Goal: Task Accomplishment & Management: Manage account settings

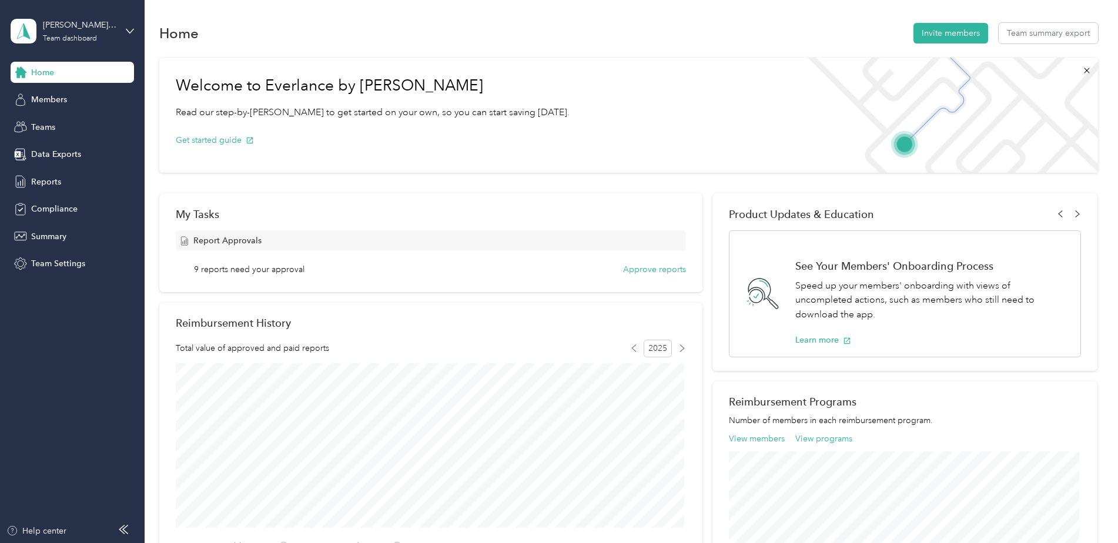
click at [125, 30] on div "david.spears@convergint.com Team dashboard" at bounding box center [72, 31] width 123 height 41
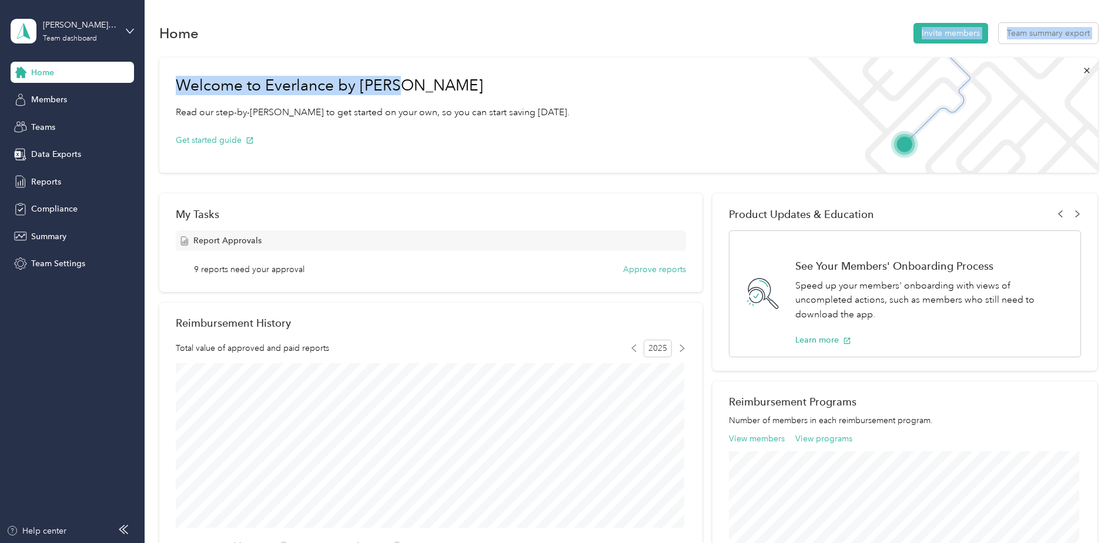
click at [405, 42] on section "Home Invite members Team summary export Welcome to Everlance by Motus Read our …" at bounding box center [628, 413] width 939 height 785
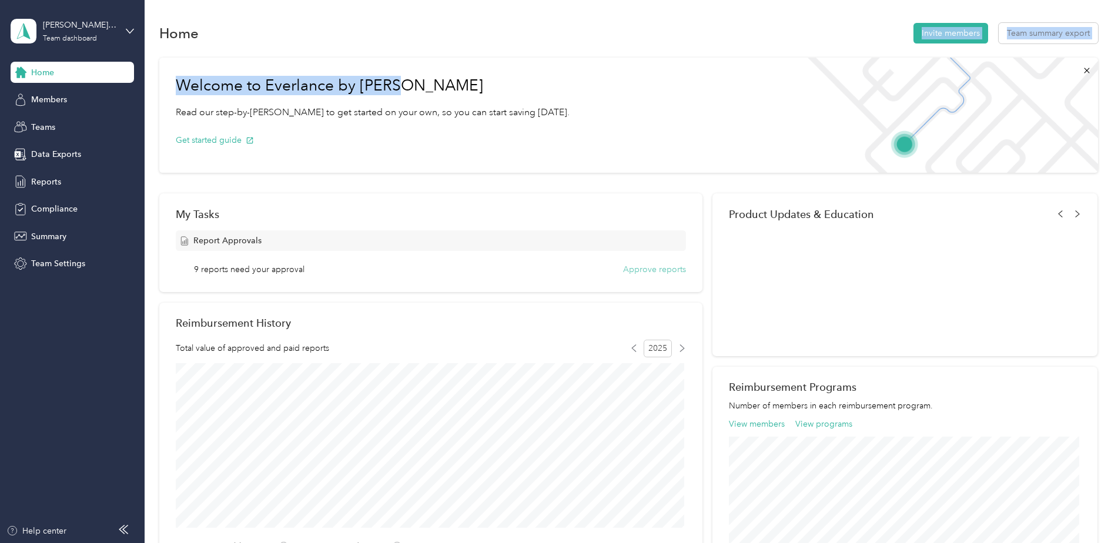
click at [662, 266] on button "Approve reports" at bounding box center [654, 269] width 63 height 12
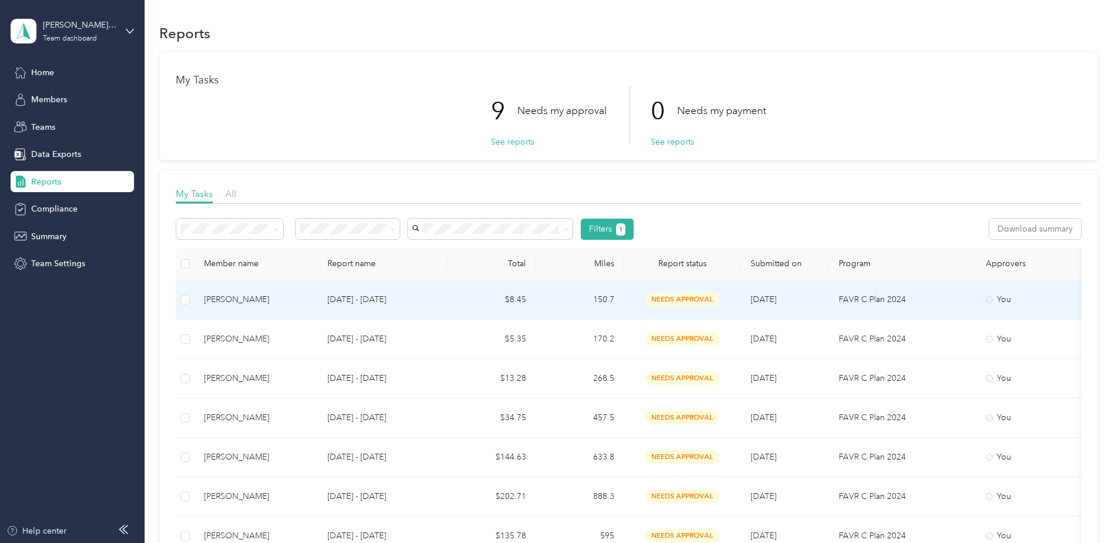
click at [234, 302] on div "[PERSON_NAME]" at bounding box center [256, 299] width 105 height 13
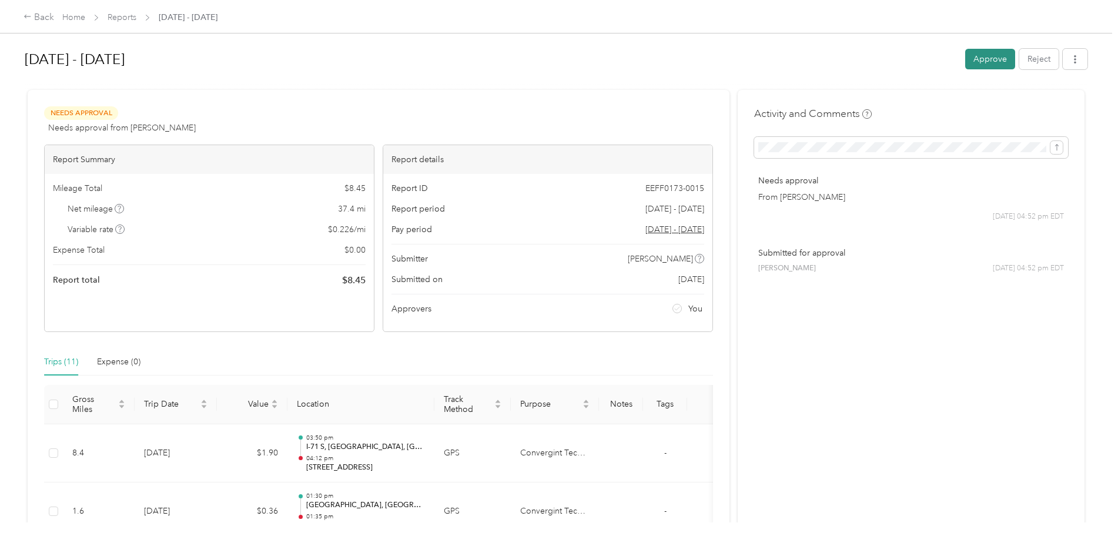
click at [980, 63] on button "Approve" at bounding box center [990, 59] width 50 height 21
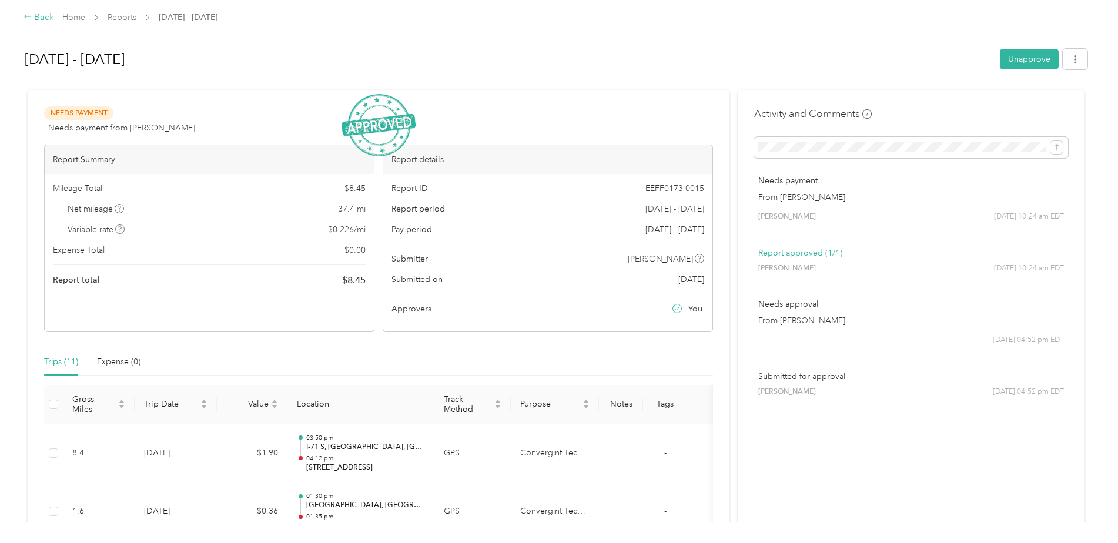
click at [38, 15] on div "Back" at bounding box center [39, 18] width 31 height 14
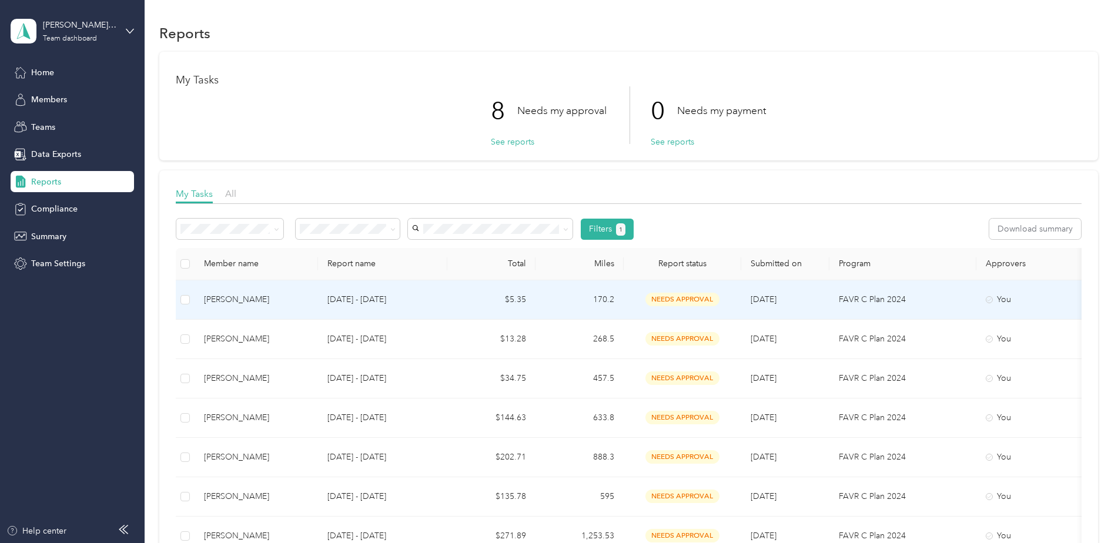
click at [234, 296] on div "[PERSON_NAME]" at bounding box center [256, 299] width 105 height 13
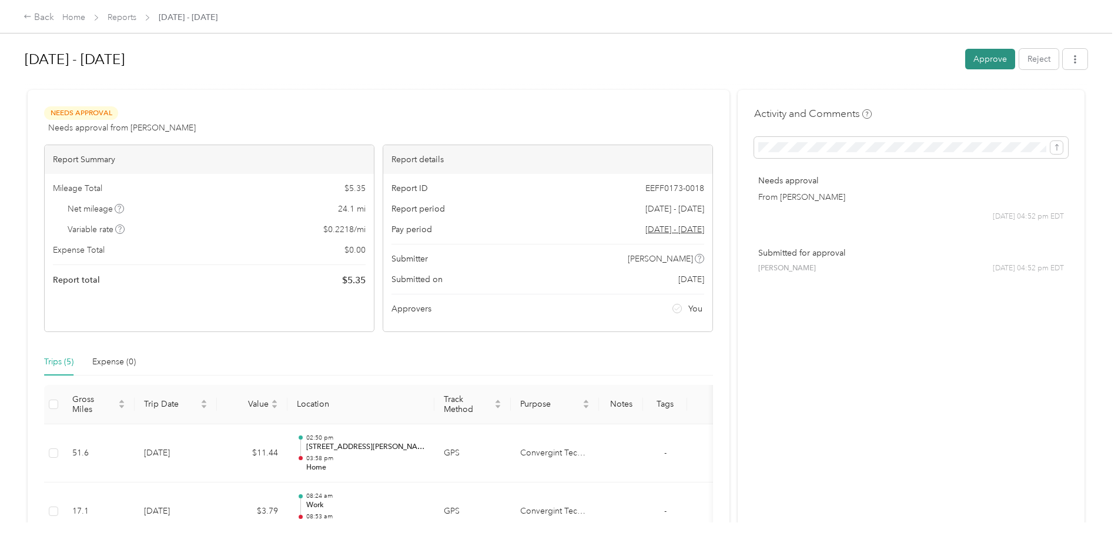
click at [994, 59] on button "Approve" at bounding box center [990, 59] width 50 height 21
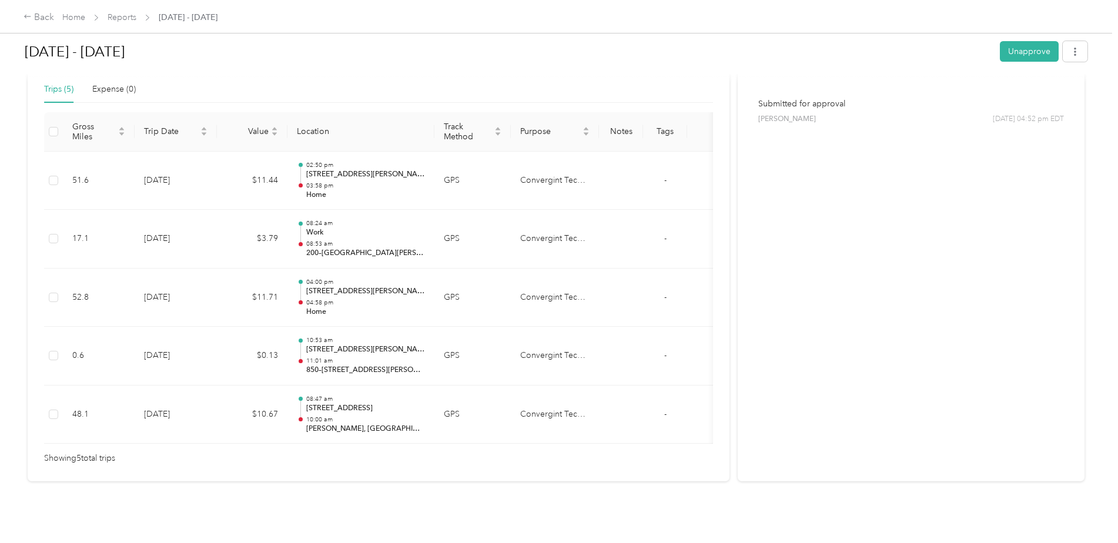
scroll to position [290, 0]
click at [42, 16] on div "Back" at bounding box center [39, 18] width 31 height 14
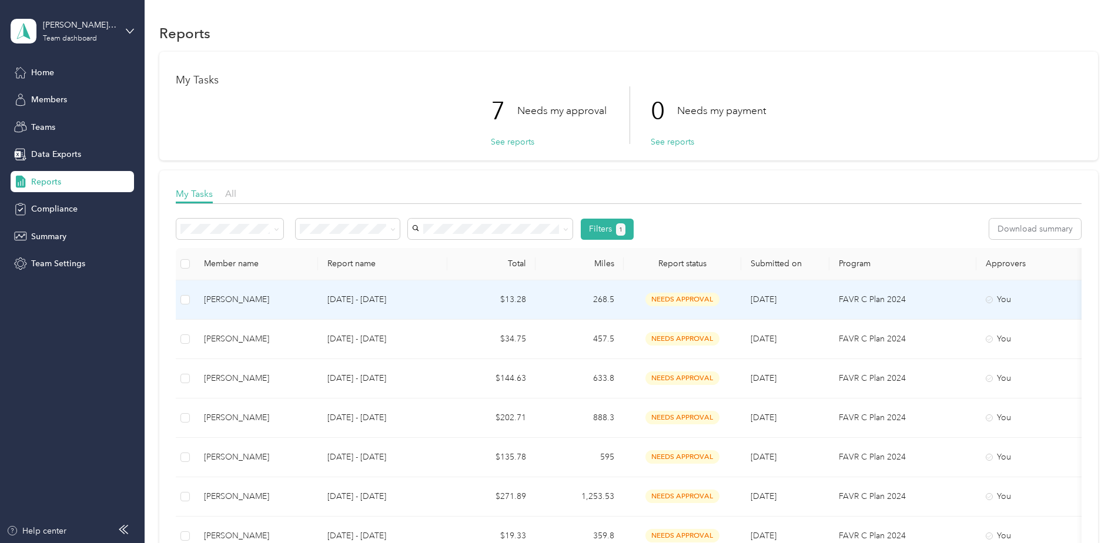
click at [218, 299] on div "[PERSON_NAME]" at bounding box center [256, 299] width 105 height 13
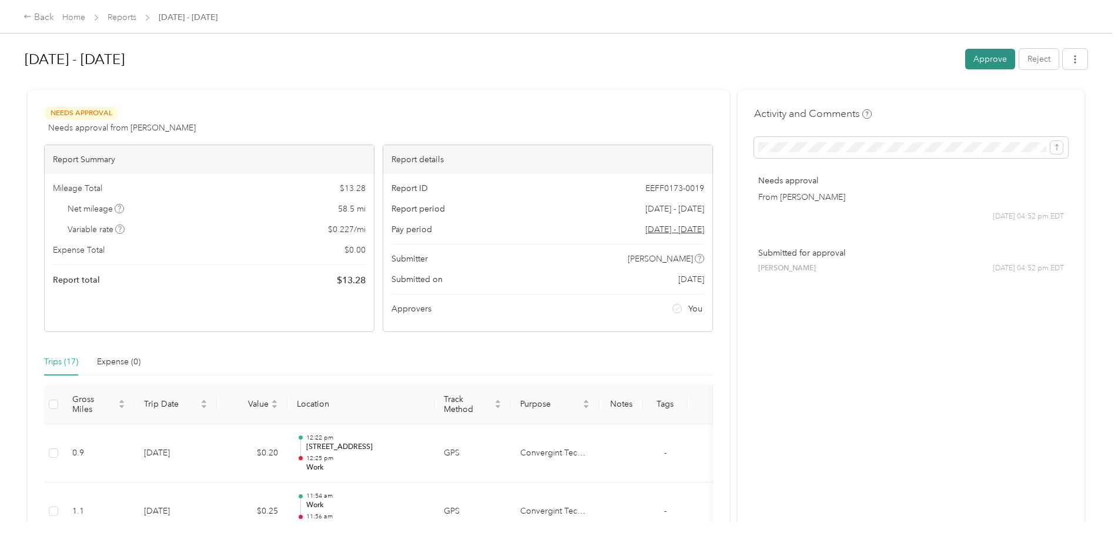
click at [982, 64] on button "Approve" at bounding box center [990, 59] width 50 height 21
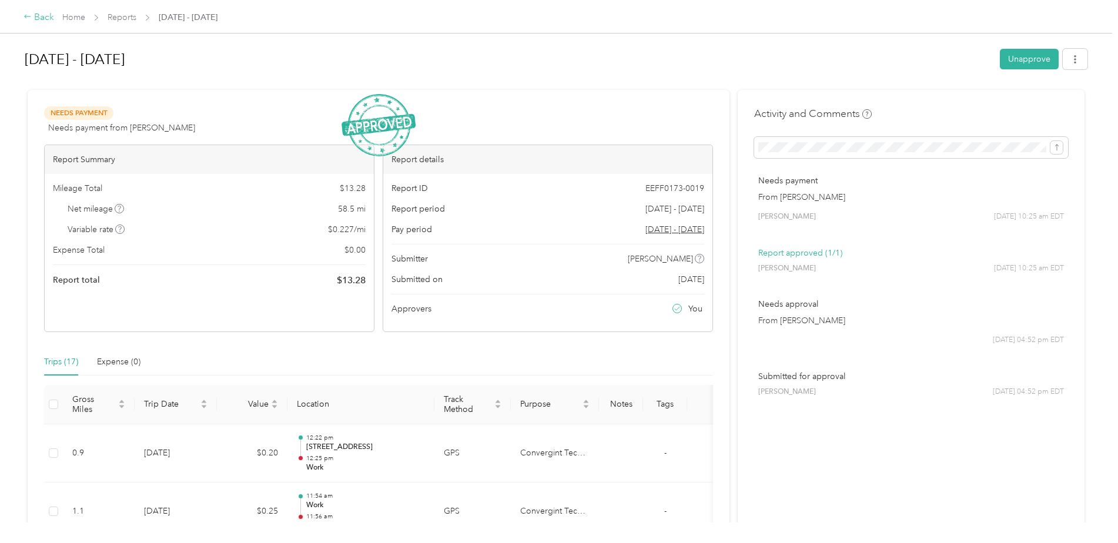
click at [40, 14] on div "Back" at bounding box center [39, 18] width 31 height 14
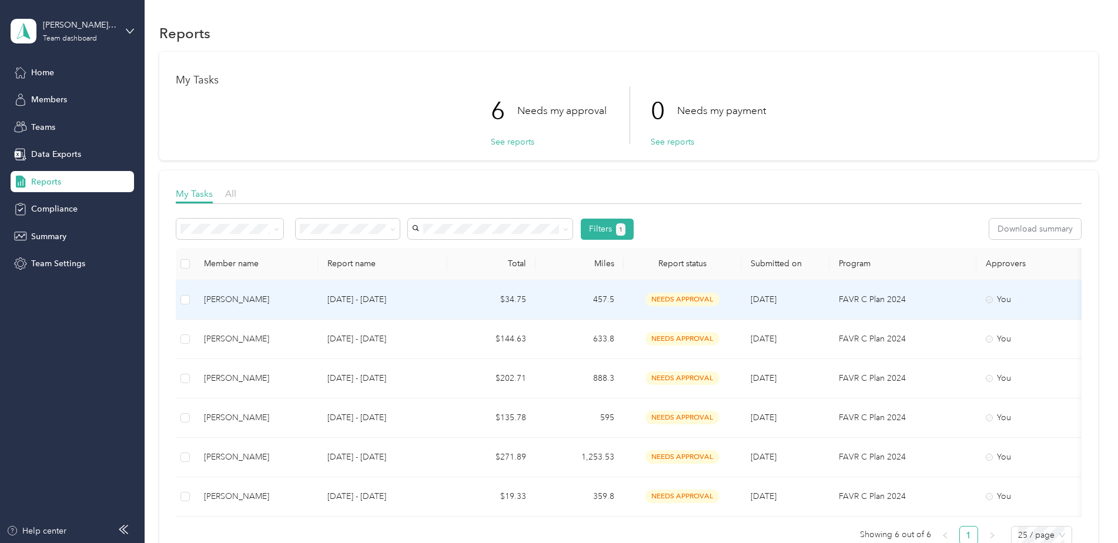
click at [236, 302] on div "[PERSON_NAME]" at bounding box center [256, 299] width 105 height 13
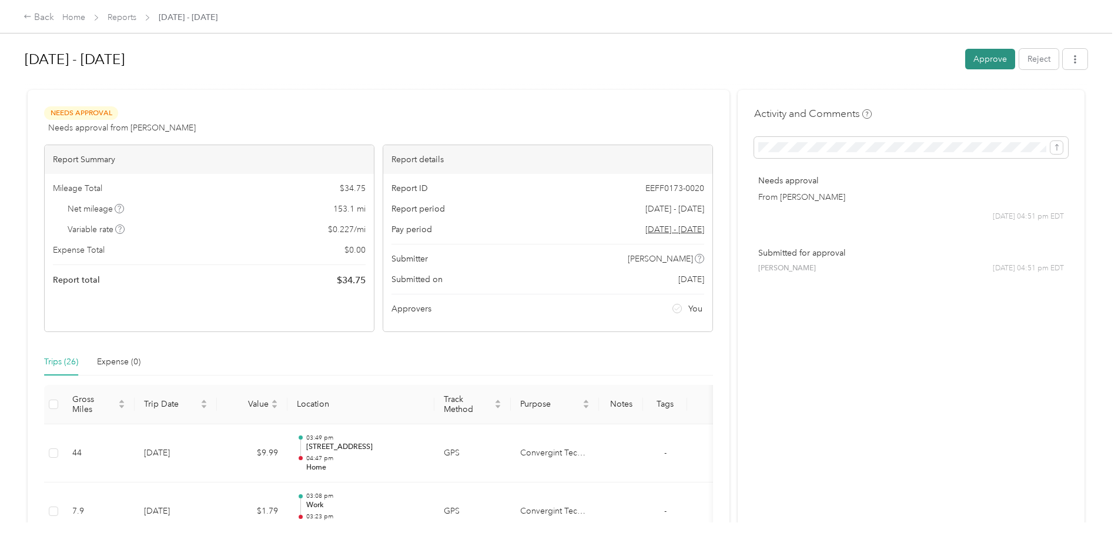
click at [991, 54] on button "Approve" at bounding box center [990, 59] width 50 height 21
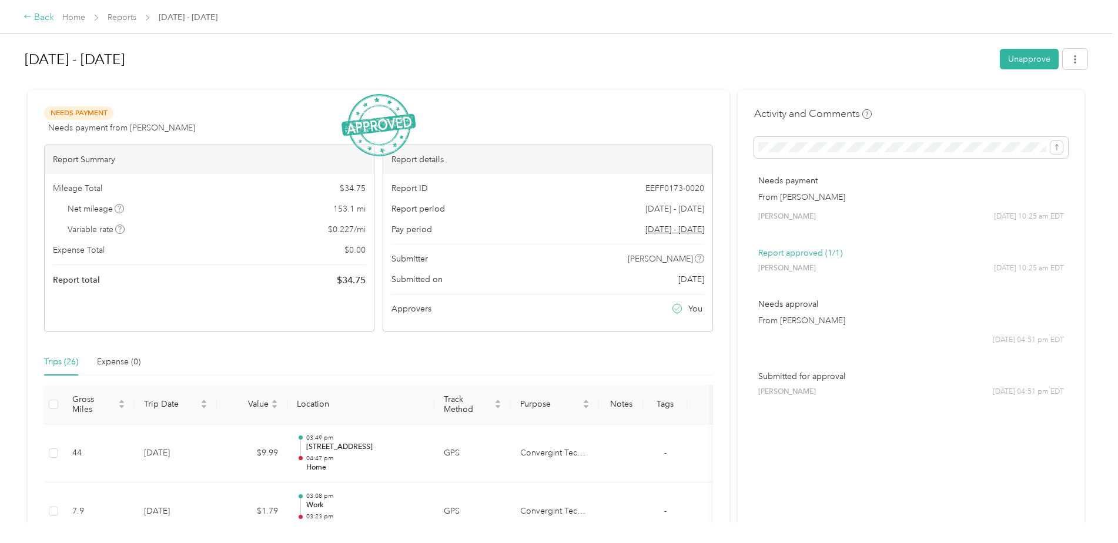
click at [39, 17] on div "Back" at bounding box center [39, 18] width 31 height 14
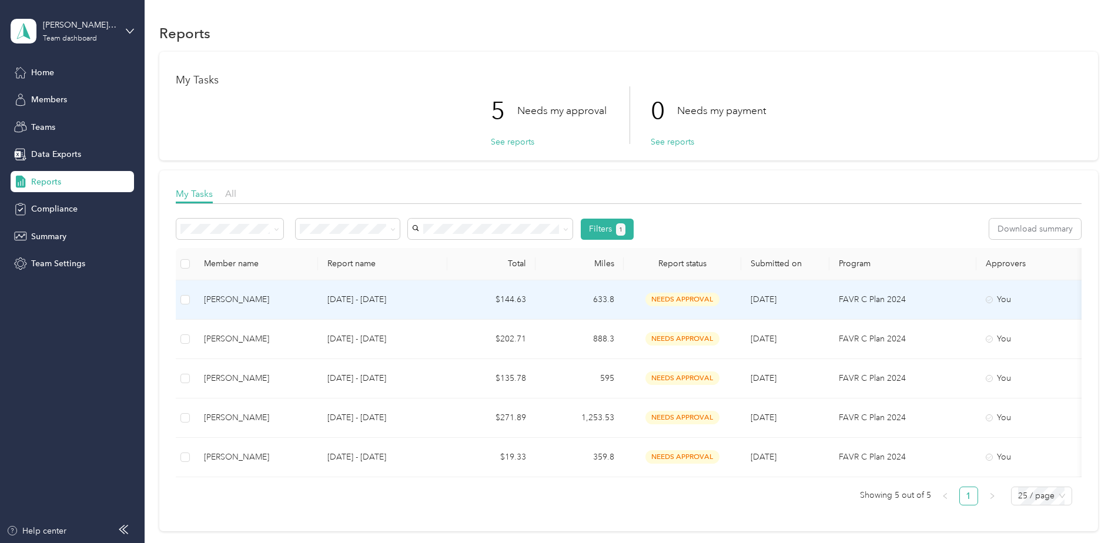
click at [240, 297] on div "Kari Chadd" at bounding box center [256, 299] width 105 height 13
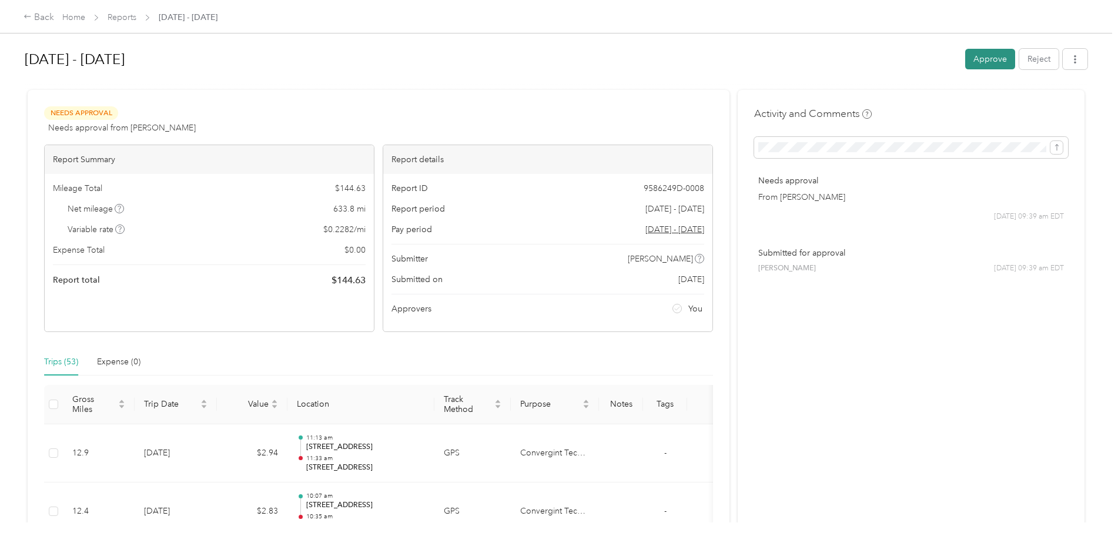
click at [984, 61] on button "Approve" at bounding box center [990, 59] width 50 height 21
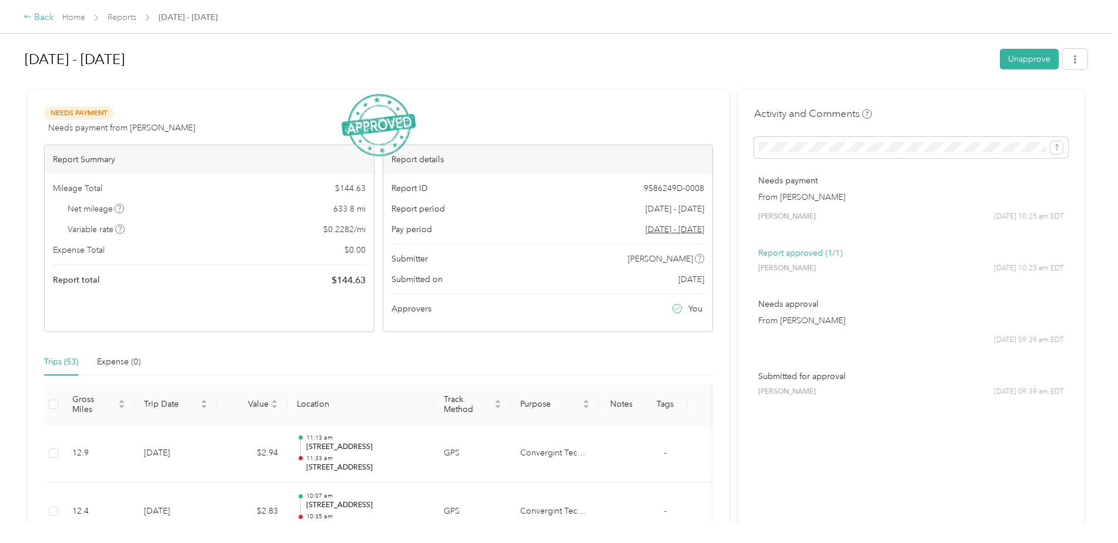
click at [39, 18] on div "Back" at bounding box center [39, 18] width 31 height 14
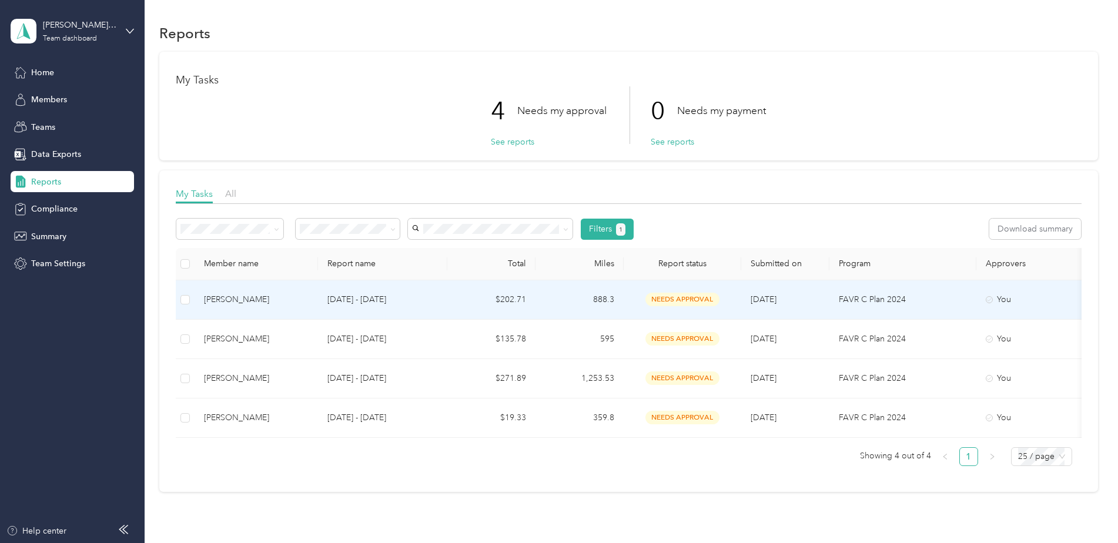
click at [222, 300] on div "Lisa Phares" at bounding box center [256, 299] width 105 height 13
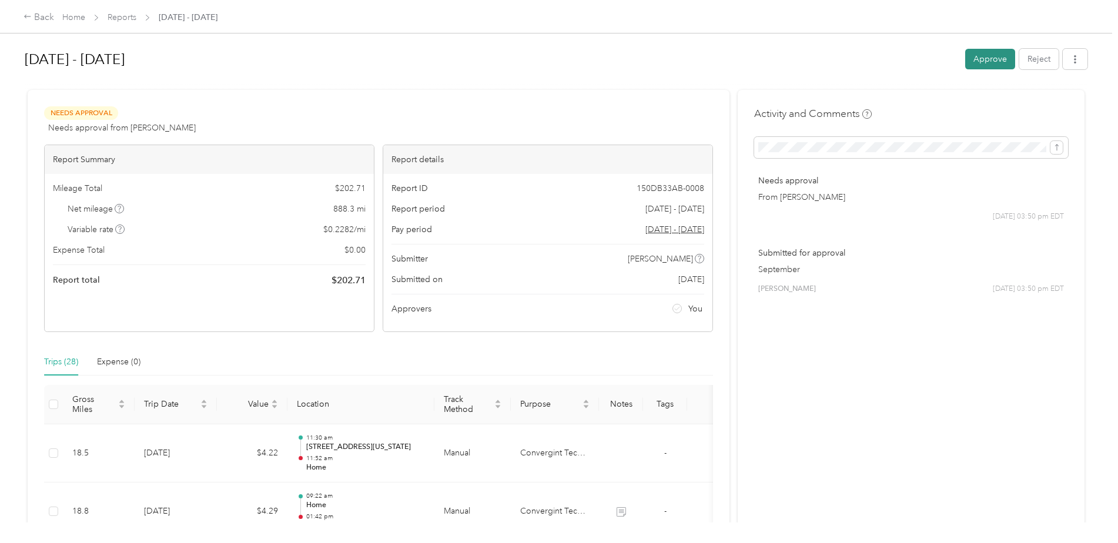
click at [988, 59] on button "Approve" at bounding box center [990, 59] width 50 height 21
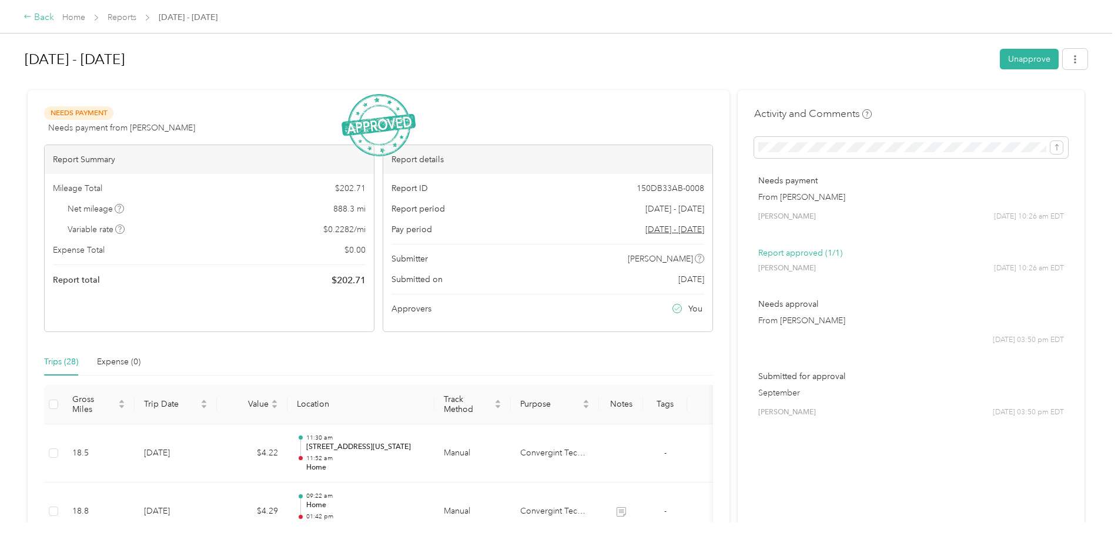
click at [48, 19] on div "Back" at bounding box center [39, 18] width 31 height 14
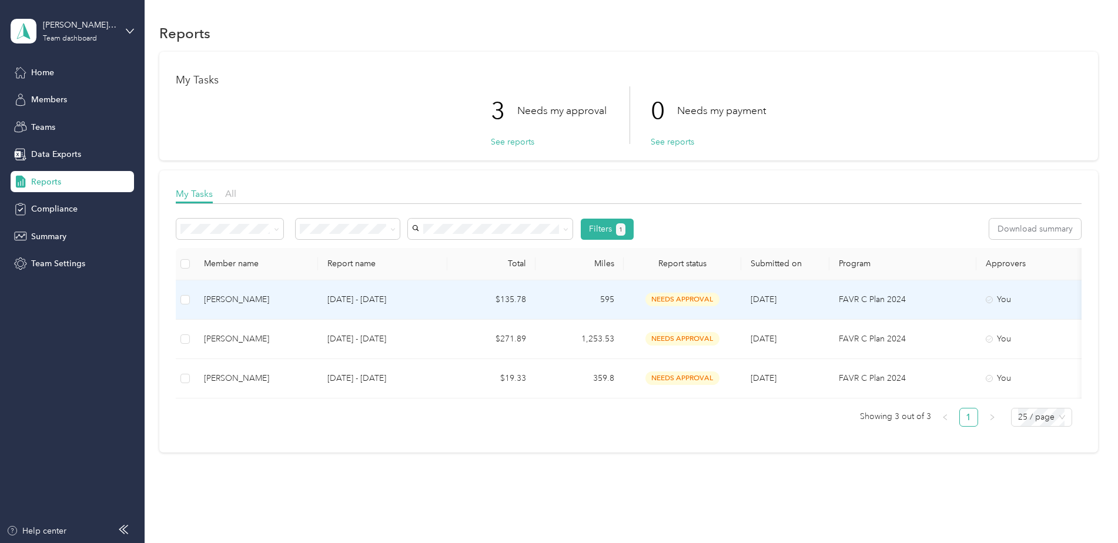
click at [243, 299] on div "Andrew Honious" at bounding box center [256, 299] width 105 height 13
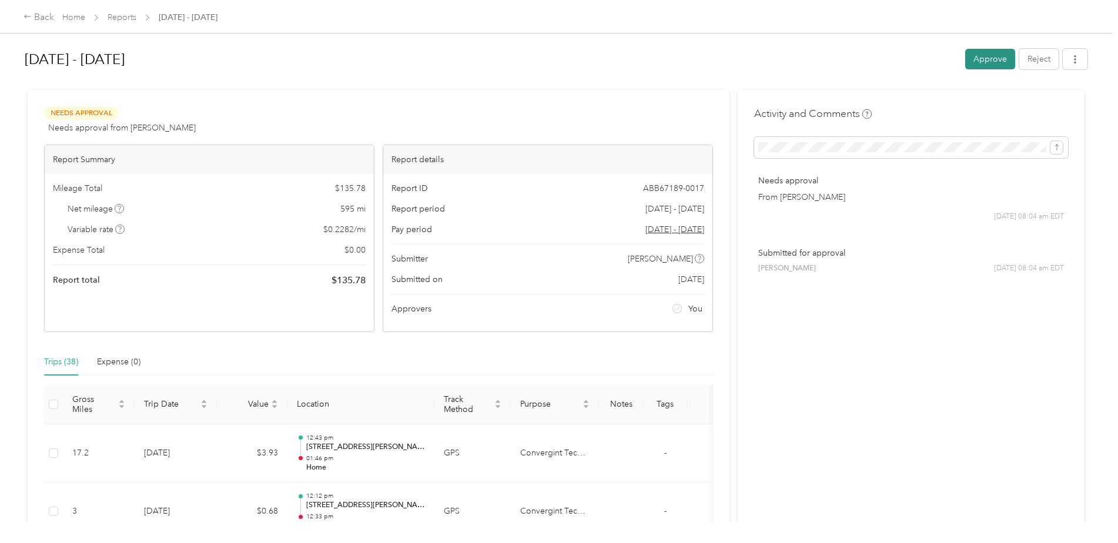
click at [971, 58] on button "Approve" at bounding box center [990, 59] width 50 height 21
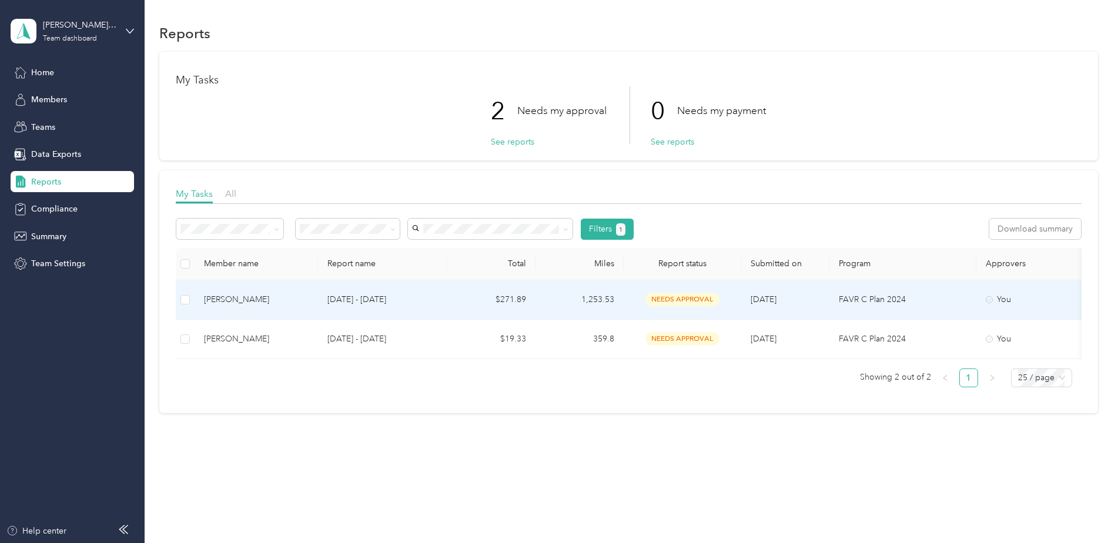
click at [226, 298] on div "Joseph Shafer" at bounding box center [256, 299] width 105 height 13
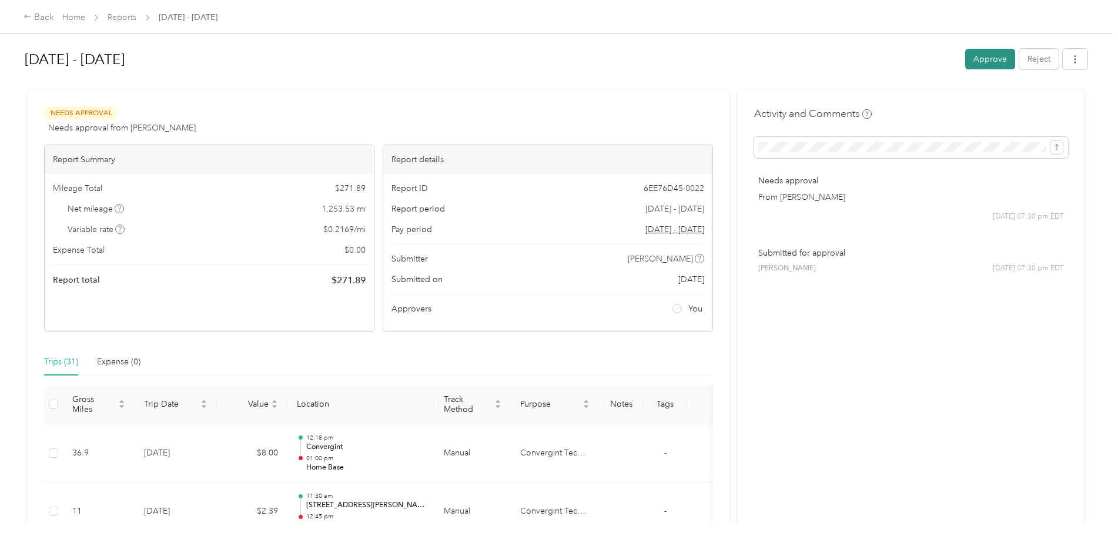
click at [995, 62] on button "Approve" at bounding box center [990, 59] width 50 height 21
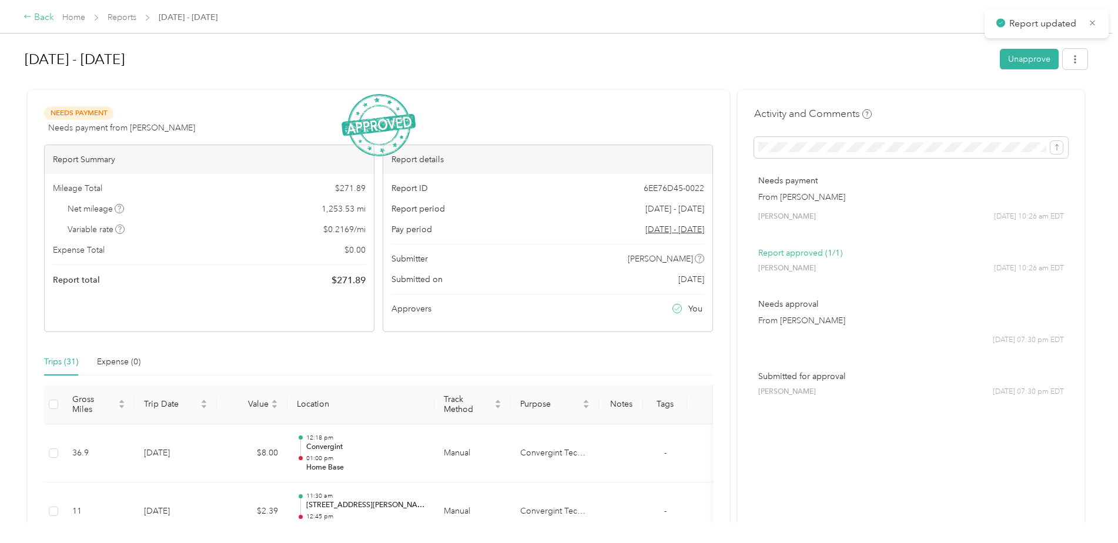
click at [48, 18] on div "Back" at bounding box center [39, 18] width 31 height 14
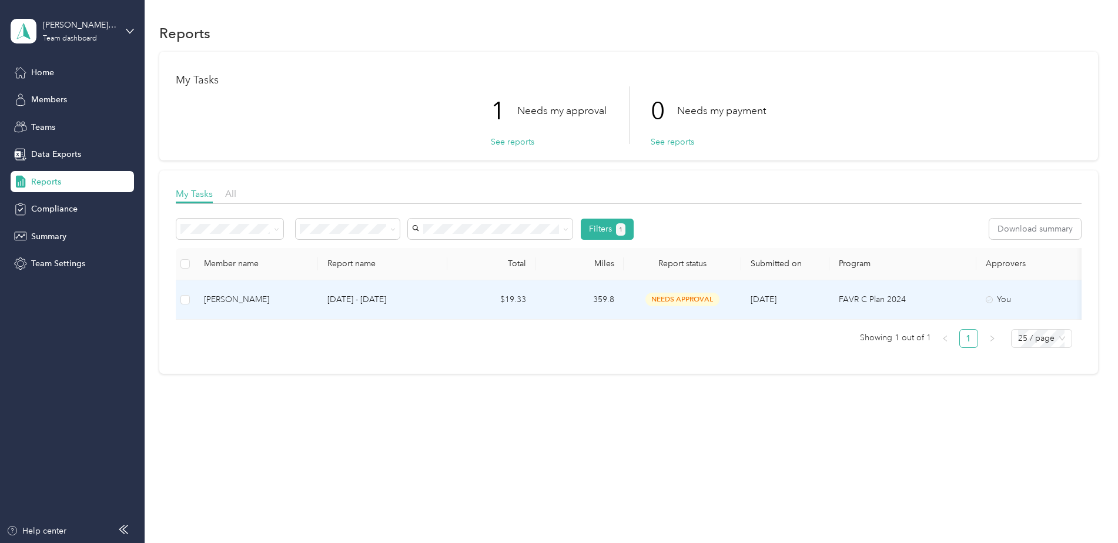
click at [226, 296] on div "[PERSON_NAME]" at bounding box center [256, 299] width 105 height 13
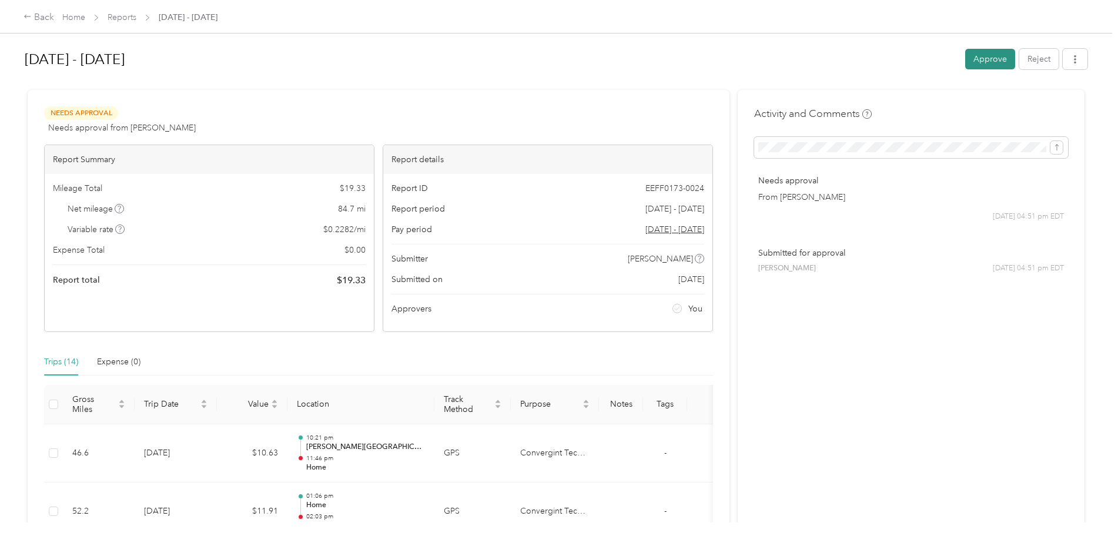
click at [990, 62] on button "Approve" at bounding box center [990, 59] width 50 height 21
